Goal: Information Seeking & Learning: Learn about a topic

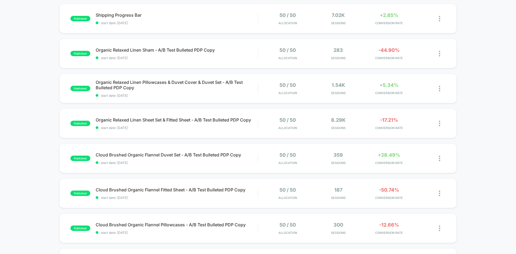
scroll to position [81, 0]
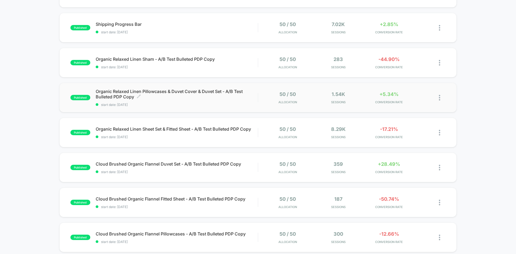
click at [200, 97] on span "Organic Relaxed Linen Pillowcases & Duvet Cover & Duvet Set - A/B Test Bulleted…" at bounding box center [177, 94] width 162 height 11
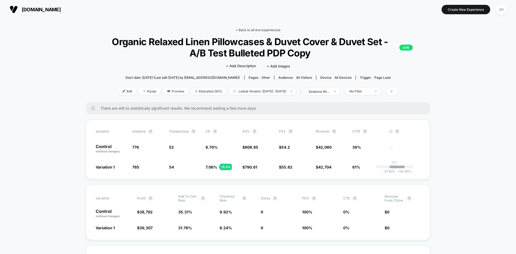
click at [252, 28] on link "< Back to all live experiences" at bounding box center [258, 30] width 45 height 4
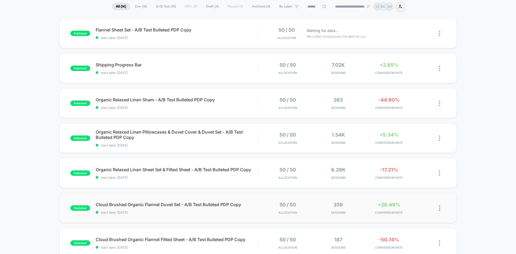
scroll to position [54, 0]
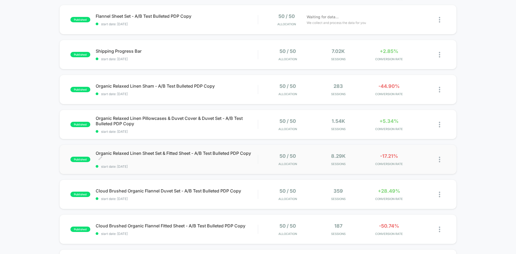
click at [163, 160] on span "Organic Relaxed Linen Sheet Set & Fitted Sheet - A/B Test Bulleted PDP Copy Cli…" at bounding box center [177, 155] width 162 height 11
